Goal: Transaction & Acquisition: Subscribe to service/newsletter

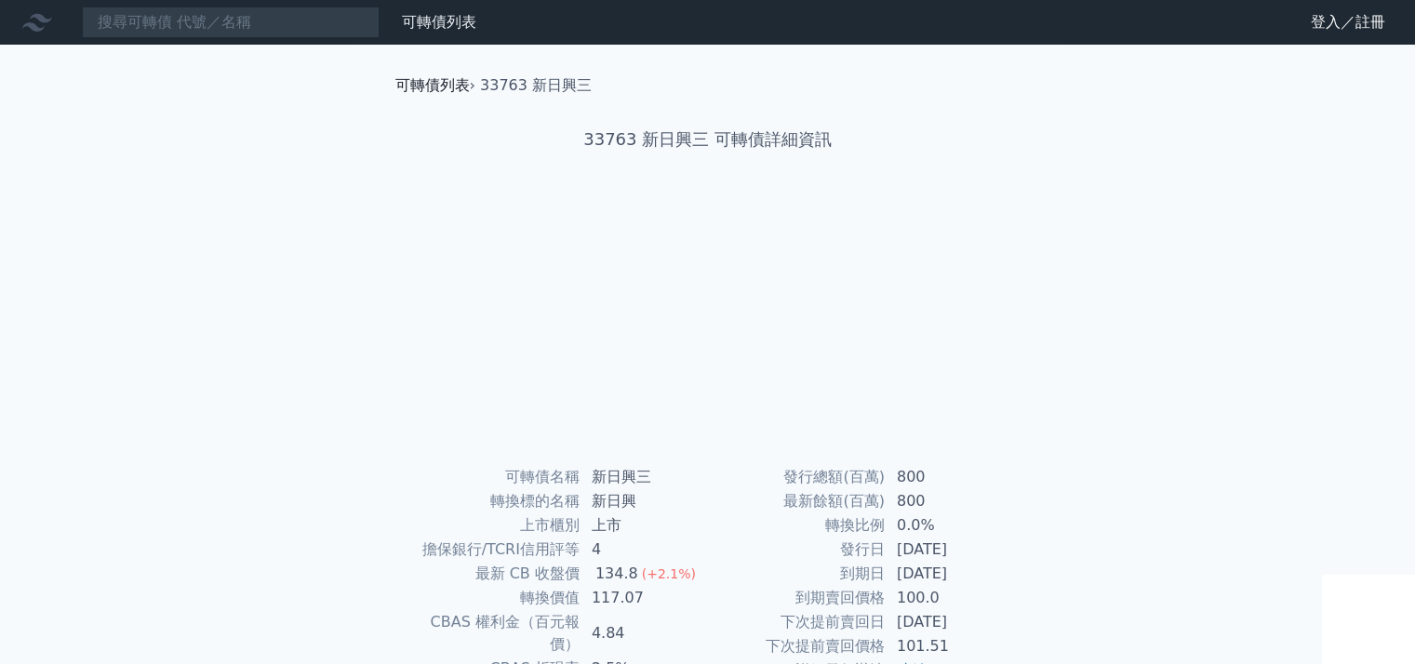
click at [424, 87] on link "可轉債列表" at bounding box center [432, 85] width 74 height 18
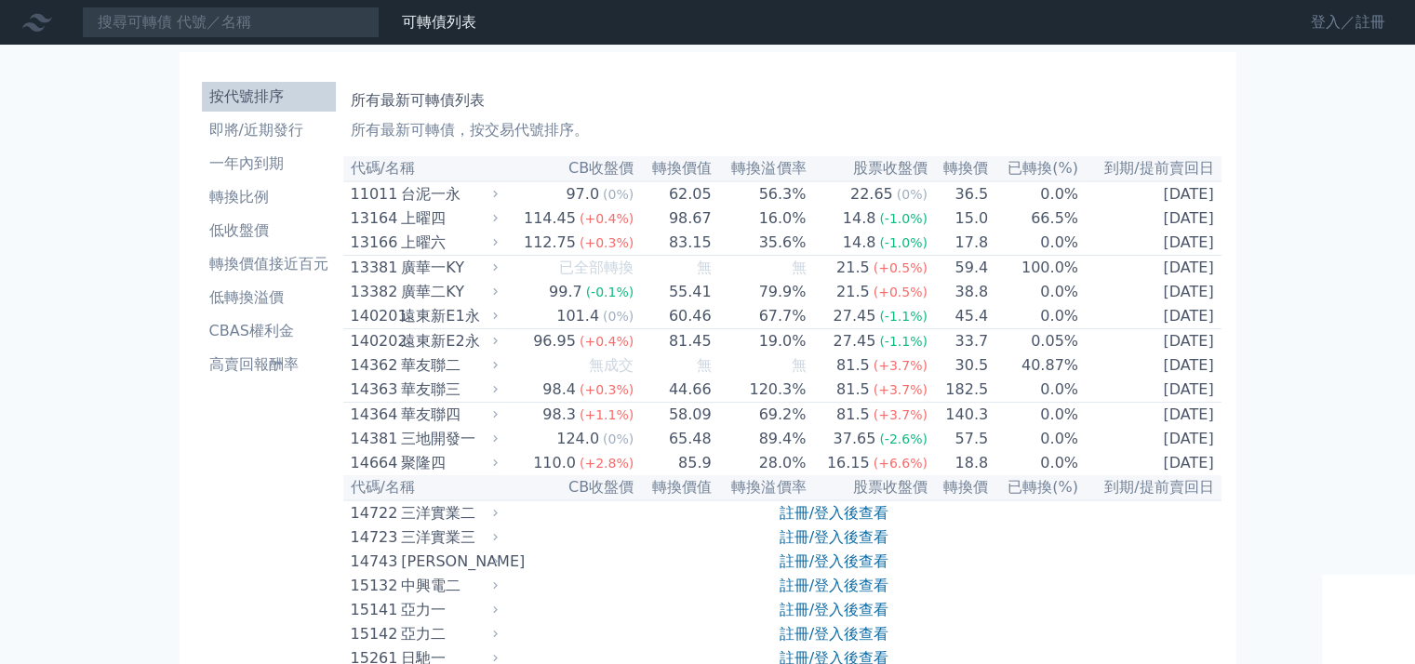
click at [1354, 14] on link "登入／註冊" at bounding box center [1348, 22] width 104 height 30
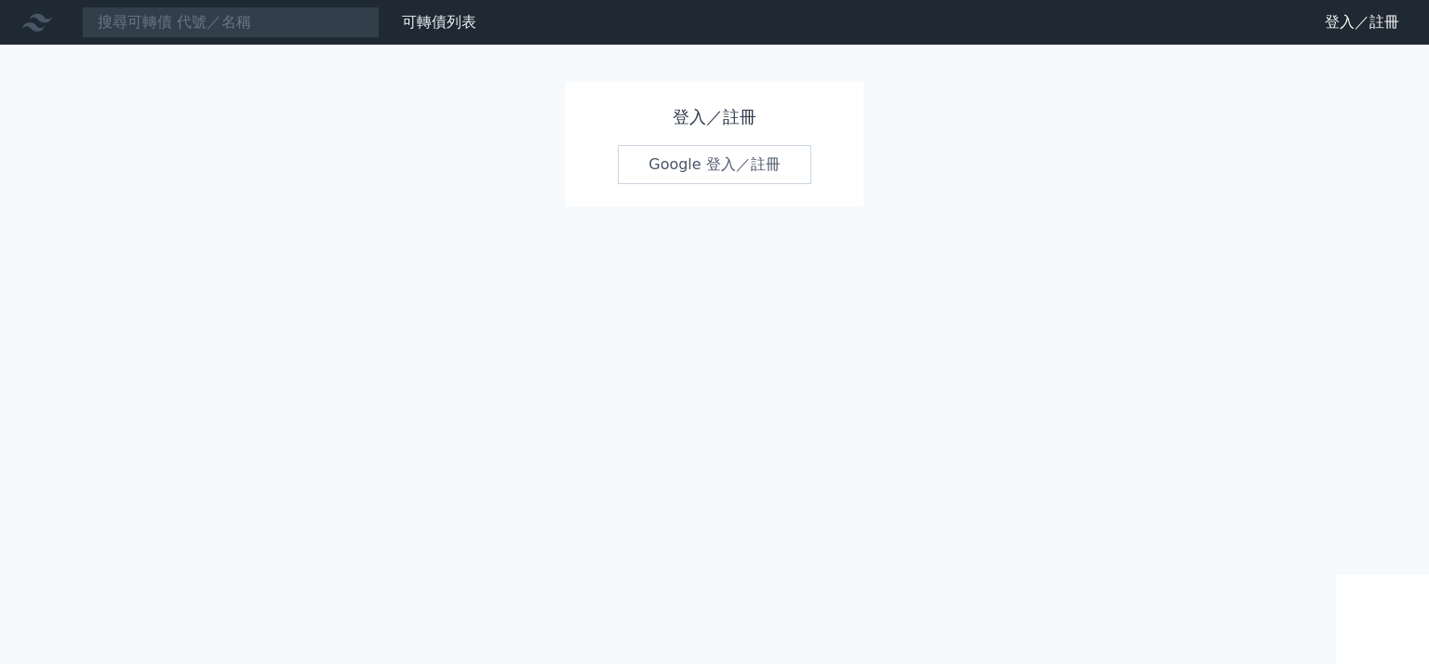
click at [753, 161] on link "Google 登入／註冊" at bounding box center [714, 164] width 193 height 39
